Goal: Information Seeking & Learning: Compare options

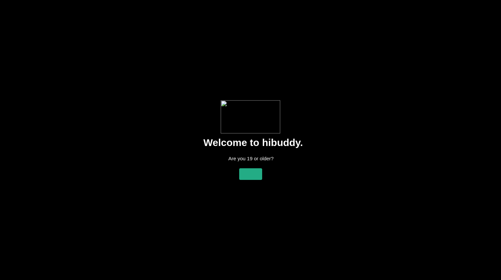
click at [252, 183] on flt-glass-pane at bounding box center [250, 140] width 501 height 280
click at [254, 176] on flt-glass-pane at bounding box center [250, 140] width 501 height 280
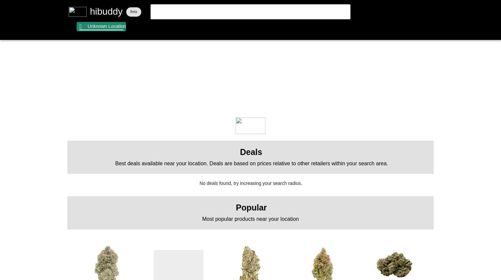
click at [121, 30] on flt-glass-pane at bounding box center [250, 140] width 501 height 280
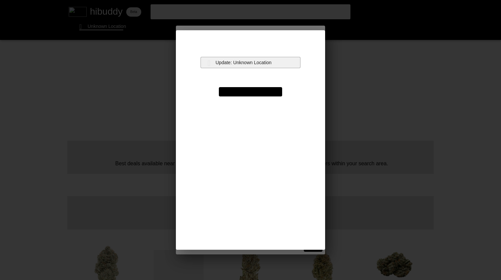
click at [227, 60] on flt-glass-pane at bounding box center [250, 140] width 501 height 280
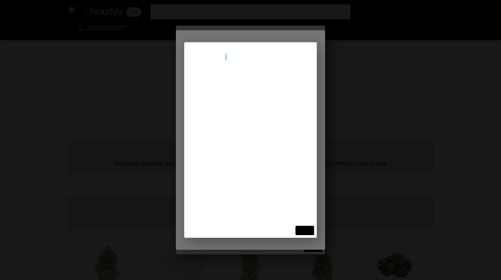
type input "[STREET_ADDRESS]"
click at [244, 86] on flt-glass-pane at bounding box center [250, 140] width 501 height 280
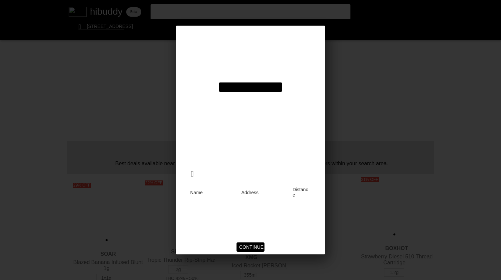
click at [253, 245] on flt-glass-pane at bounding box center [250, 140] width 501 height 280
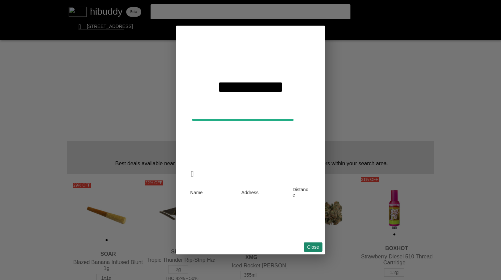
click at [315, 245] on flt-glass-pane at bounding box center [250, 140] width 501 height 280
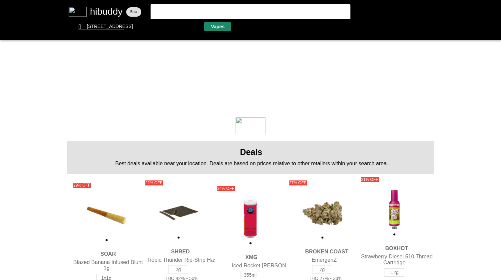
click at [224, 26] on flt-glass-pane at bounding box center [250, 140] width 501 height 280
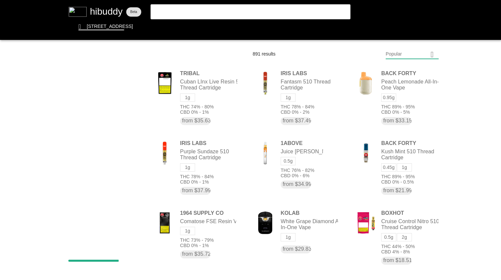
click at [438, 53] on flt-glass-pane at bounding box center [250, 140] width 501 height 280
click at [423, 75] on flt-glass-pane at bounding box center [250, 140] width 501 height 280
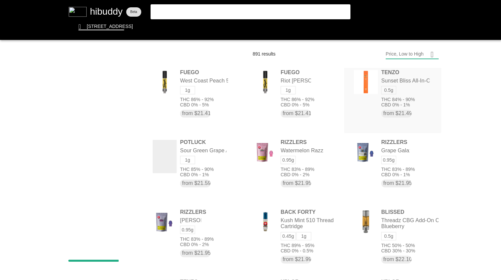
click at [377, 95] on flt-glass-pane at bounding box center [250, 140] width 501 height 280
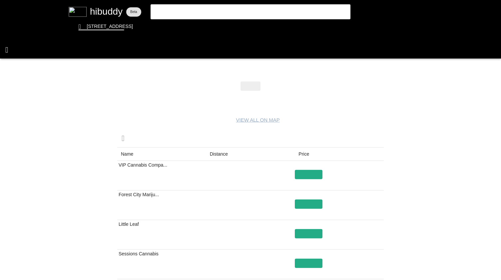
click at [5, 52] on flt-glass-pane at bounding box center [250, 140] width 501 height 280
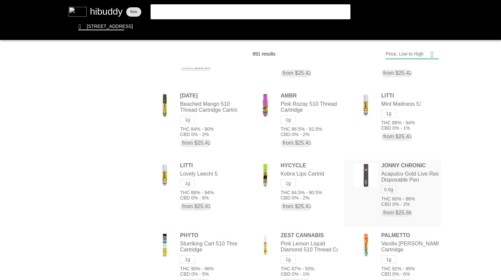
click at [361, 191] on flt-glass-pane at bounding box center [250, 140] width 501 height 280
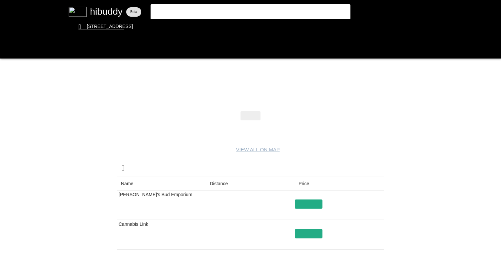
click at [14, 51] on flt-glass-pane at bounding box center [250, 140] width 501 height 280
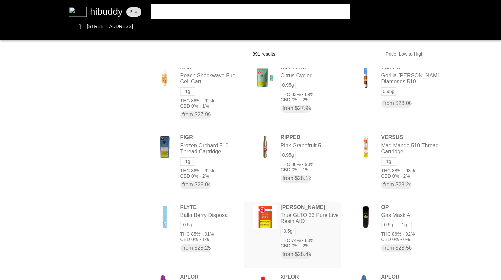
click at [286, 221] on flt-glass-pane at bounding box center [250, 140] width 501 height 280
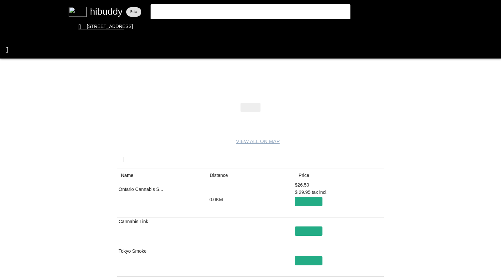
click at [11, 51] on flt-glass-pane at bounding box center [250, 140] width 501 height 280
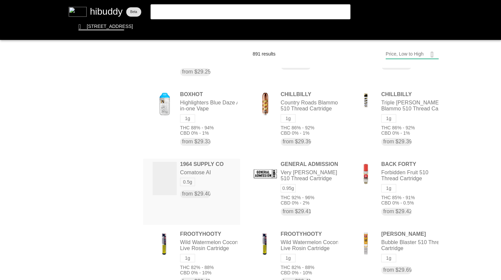
click at [200, 183] on flt-glass-pane at bounding box center [250, 140] width 501 height 280
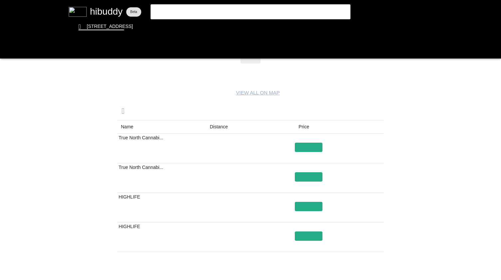
click at [218, 131] on flt-glass-pane at bounding box center [250, 140] width 501 height 280
click at [11, 51] on flt-glass-pane at bounding box center [250, 140] width 501 height 280
